Goal: Transaction & Acquisition: Purchase product/service

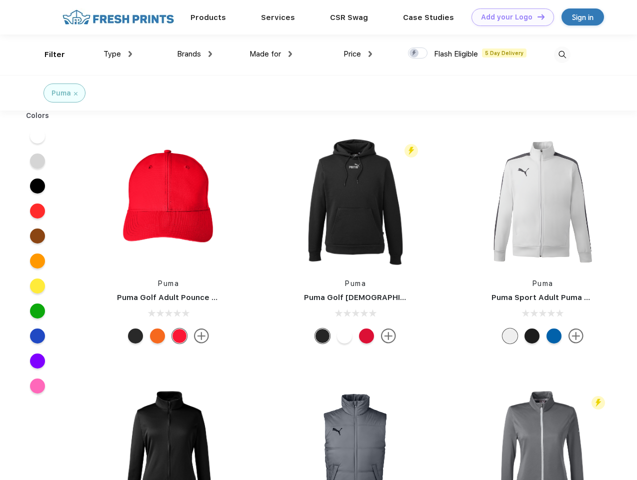
click at [509, 17] on link "Add your Logo Design Tool" at bounding box center [512, 16] width 82 height 17
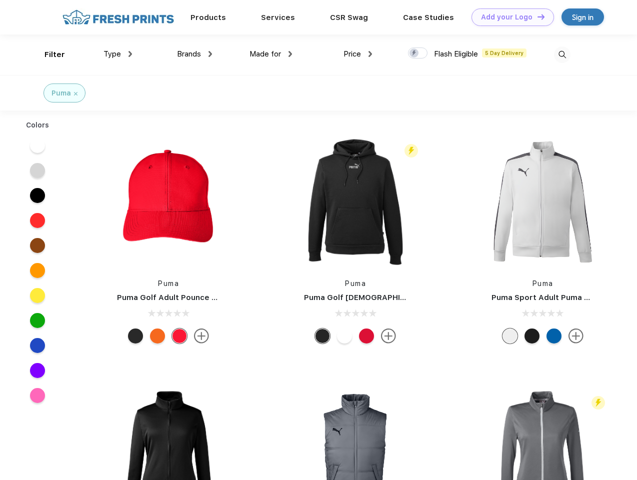
click at [0, 0] on div "Design Tool" at bounding box center [0, 0] width 0 height 0
click at [536, 16] on link "Add your Logo Design Tool" at bounding box center [512, 16] width 82 height 17
click at [48, 54] on div "Filter" at bounding box center [54, 54] width 20 height 11
click at [118, 54] on span "Type" at bounding box center [111, 53] width 17 height 9
click at [194, 54] on span "Brands" at bounding box center [189, 53] width 24 height 9
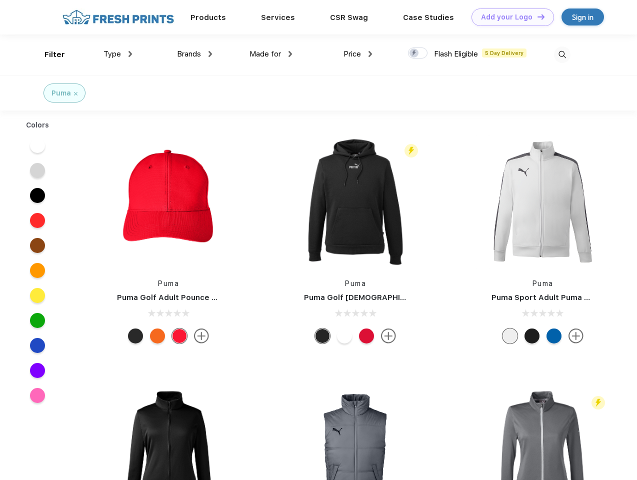
click at [271, 54] on span "Made for" at bounding box center [264, 53] width 31 height 9
click at [358, 54] on span "Price" at bounding box center [351, 53] width 17 height 9
click at [418, 53] on div at bounding box center [417, 52] width 19 height 11
click at [414, 53] on input "checkbox" at bounding box center [411, 50] width 6 height 6
click at [562, 54] on img at bounding box center [562, 54] width 16 height 16
